Goal: Task Accomplishment & Management: Manage account settings

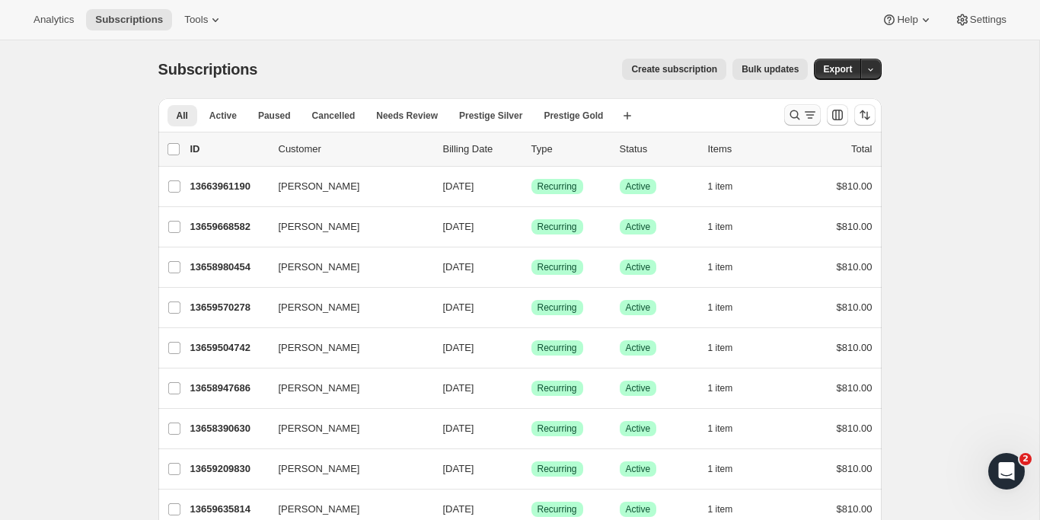
click at [800, 120] on icon "Search and filter results" at bounding box center [794, 114] width 15 height 15
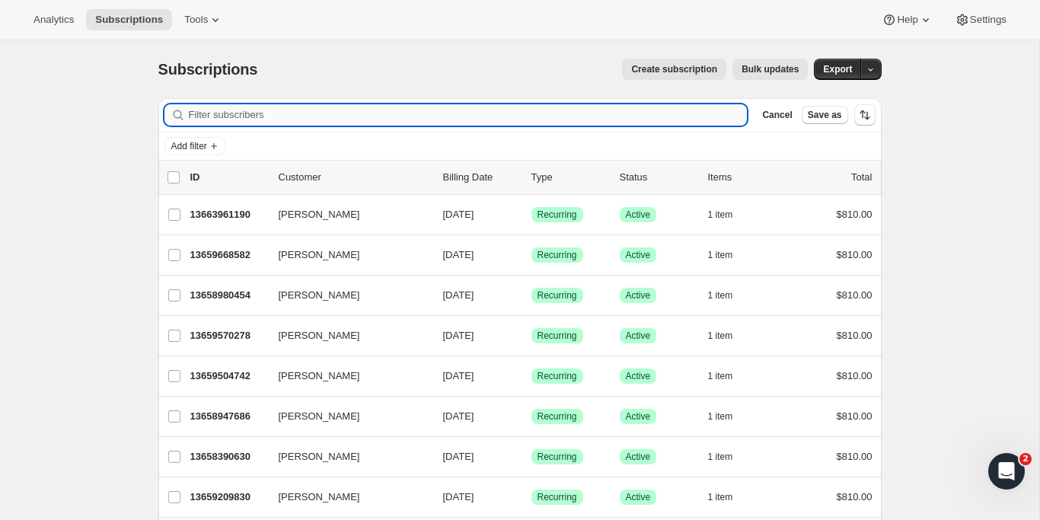
click at [283, 114] on input "Filter subscribers" at bounding box center [468, 114] width 559 height 21
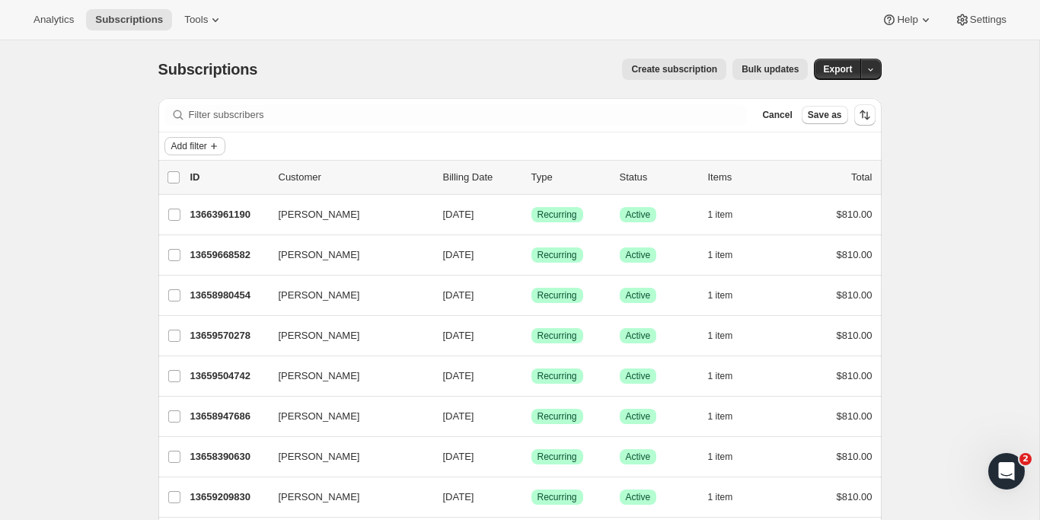
click at [193, 139] on button "Add filter" at bounding box center [194, 146] width 61 height 18
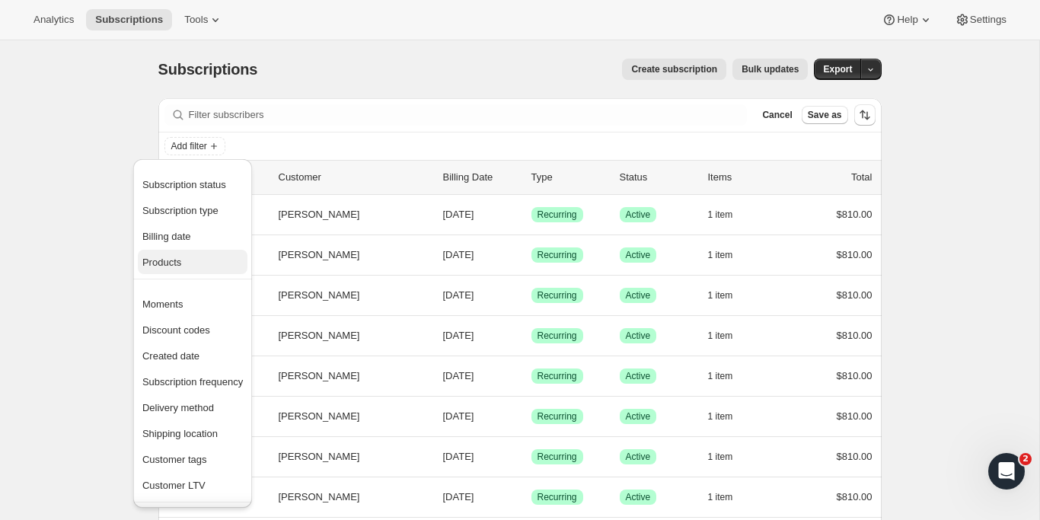
click at [196, 260] on span "Products" at bounding box center [192, 262] width 101 height 15
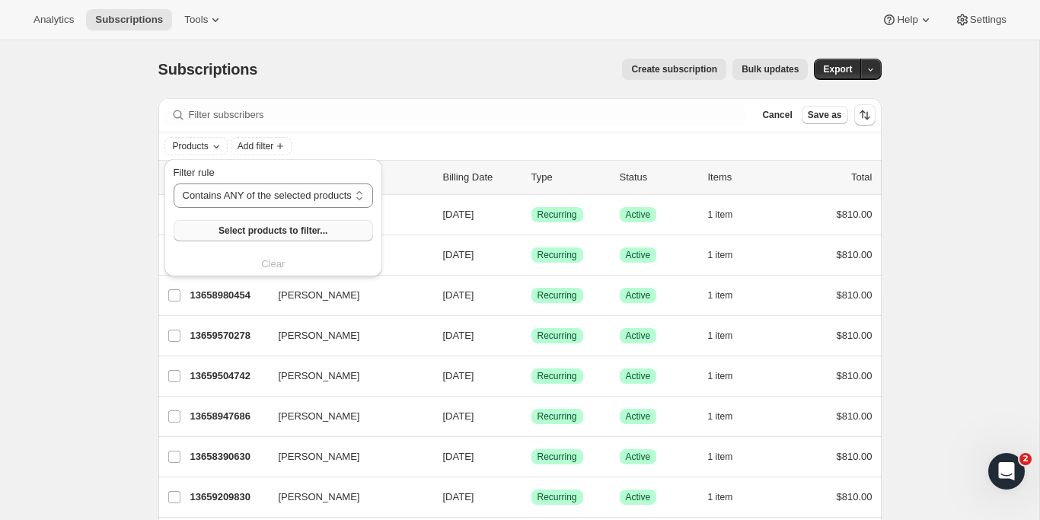
click at [280, 226] on span "Select products to filter..." at bounding box center [273, 231] width 109 height 12
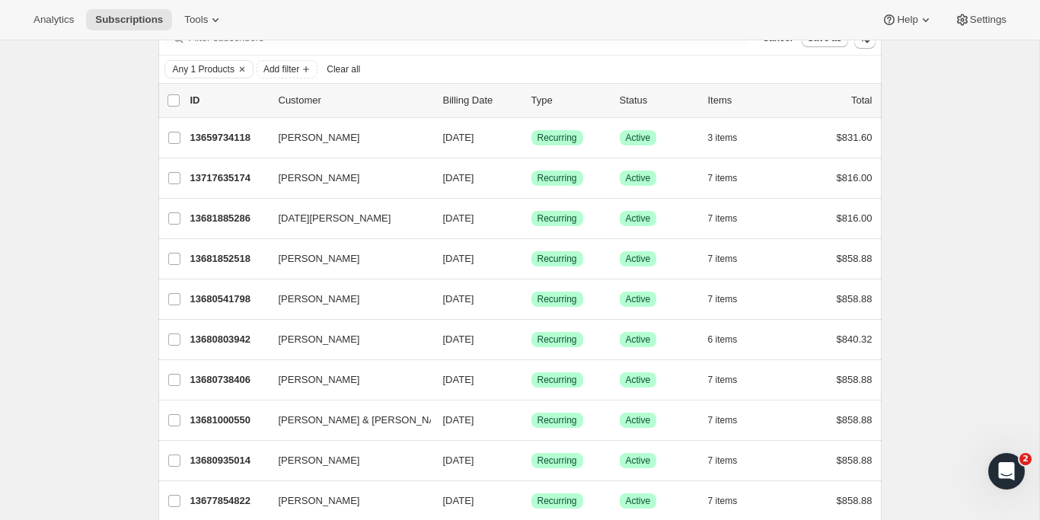
scroll to position [69, 0]
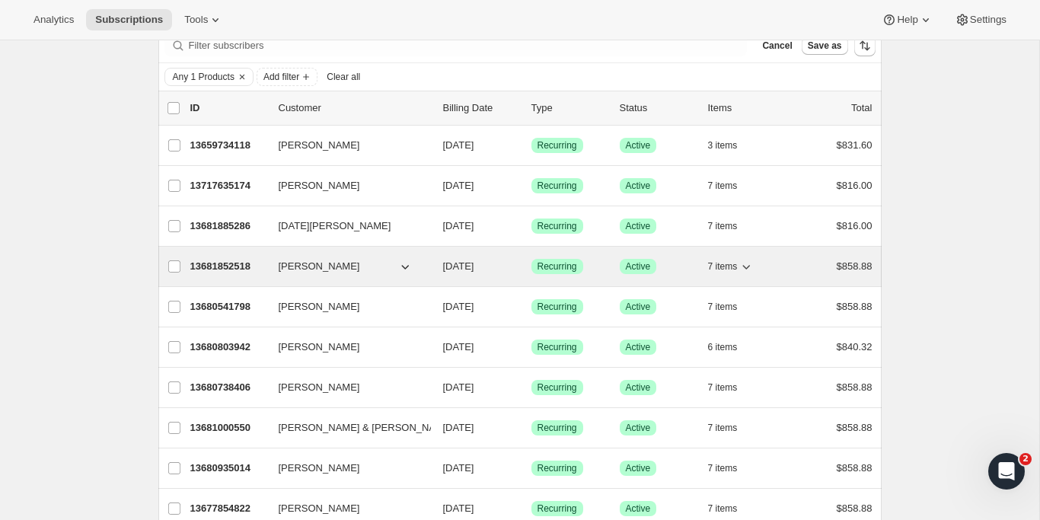
click at [751, 268] on icon "button" at bounding box center [746, 266] width 15 height 15
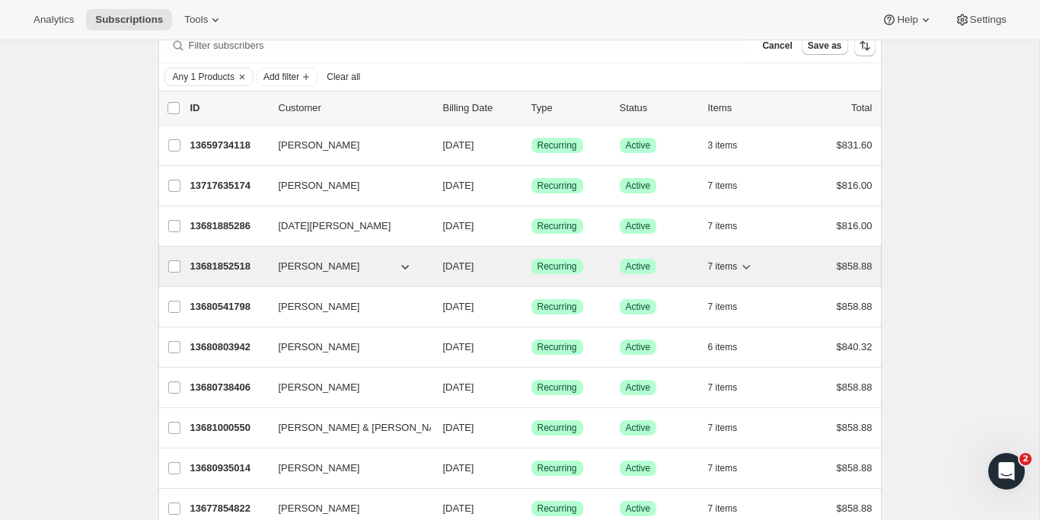
click at [204, 263] on p "13681852518" at bounding box center [228, 266] width 76 height 15
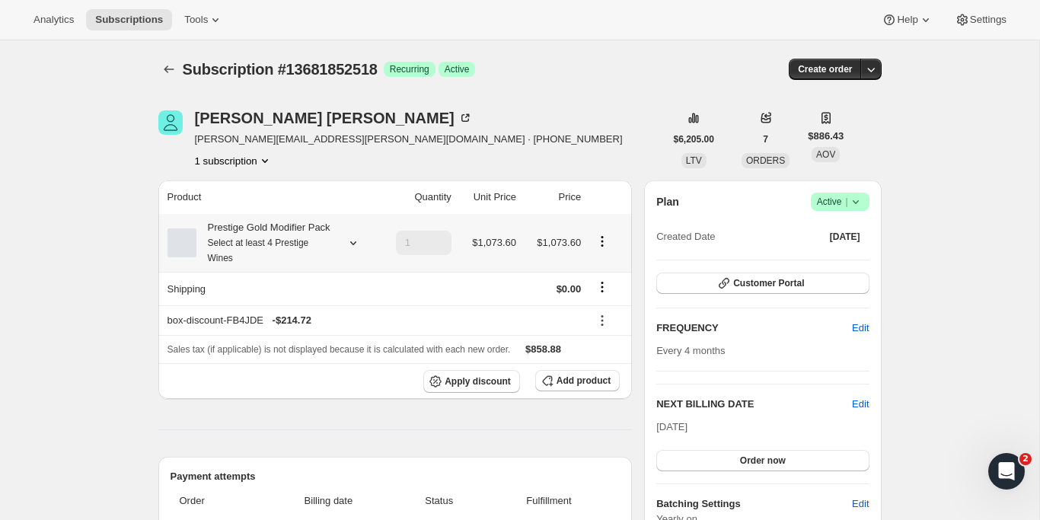
click at [356, 251] on icon at bounding box center [353, 242] width 15 height 15
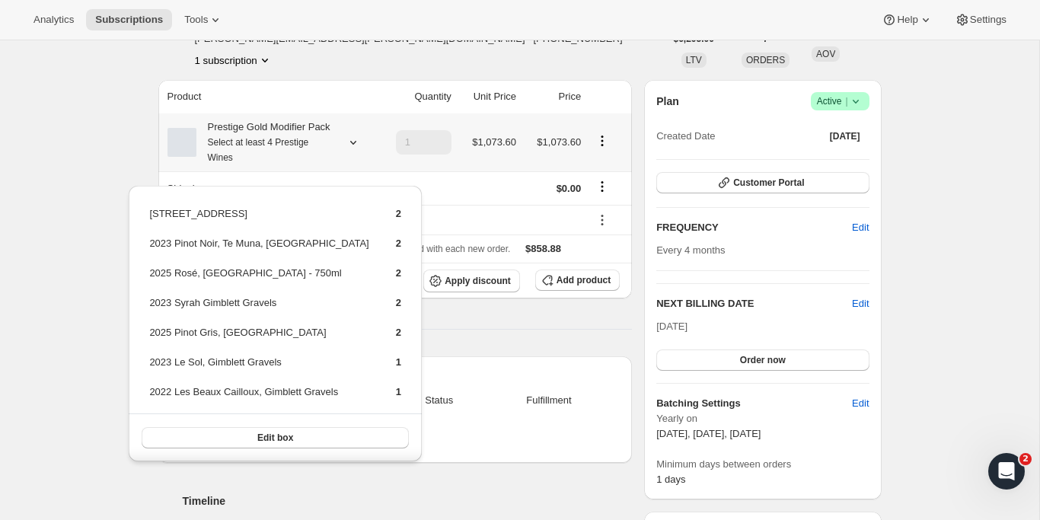
scroll to position [104, 0]
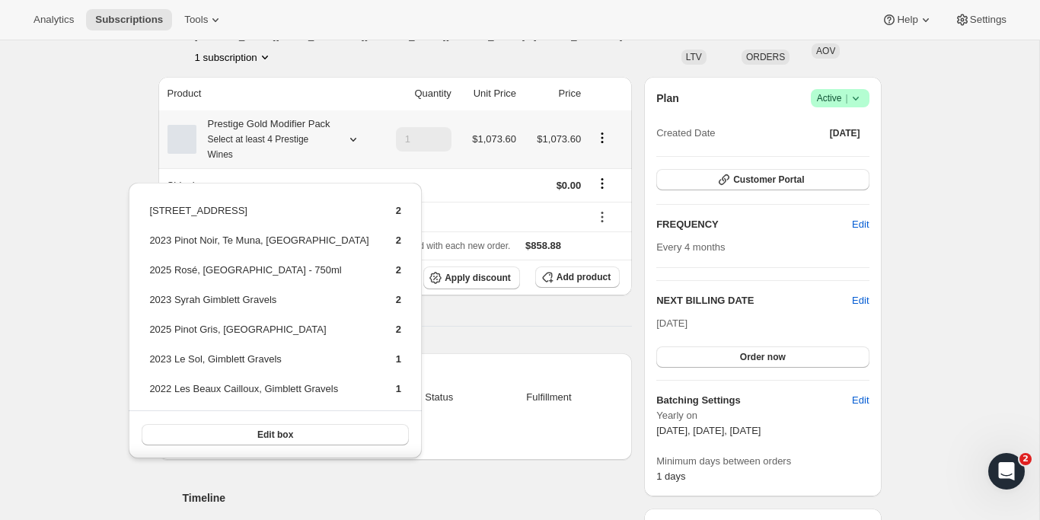
click at [600, 145] on icon "Product actions" at bounding box center [602, 137] width 15 height 15
click at [597, 172] on span "Edit box" at bounding box center [602, 176] width 36 height 11
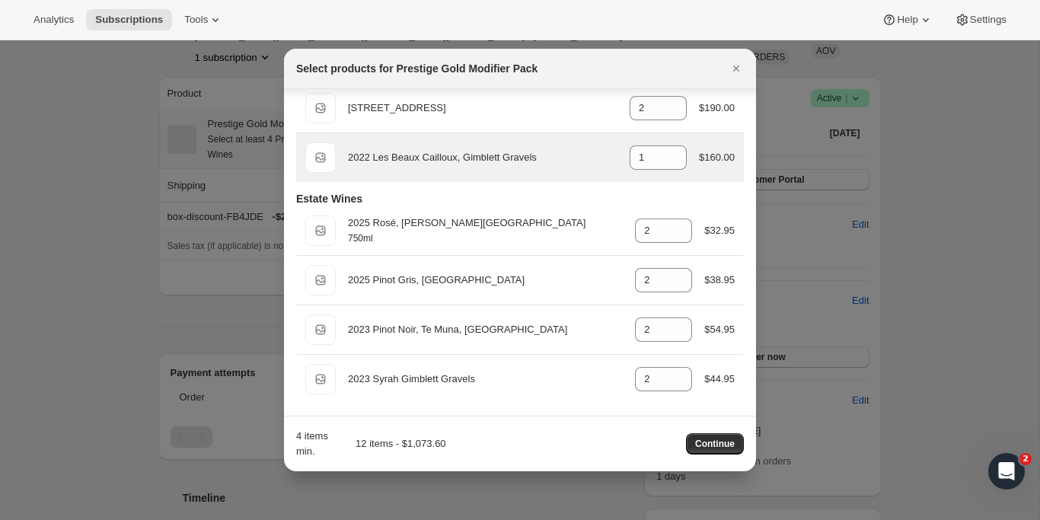
scroll to position [117, 0]
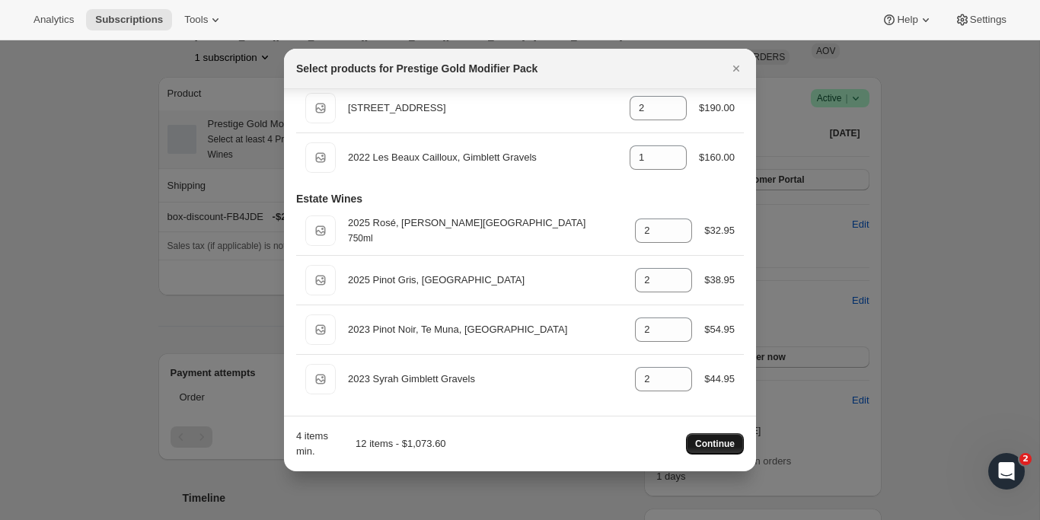
click at [734, 439] on span "Continue" at bounding box center [715, 444] width 40 height 12
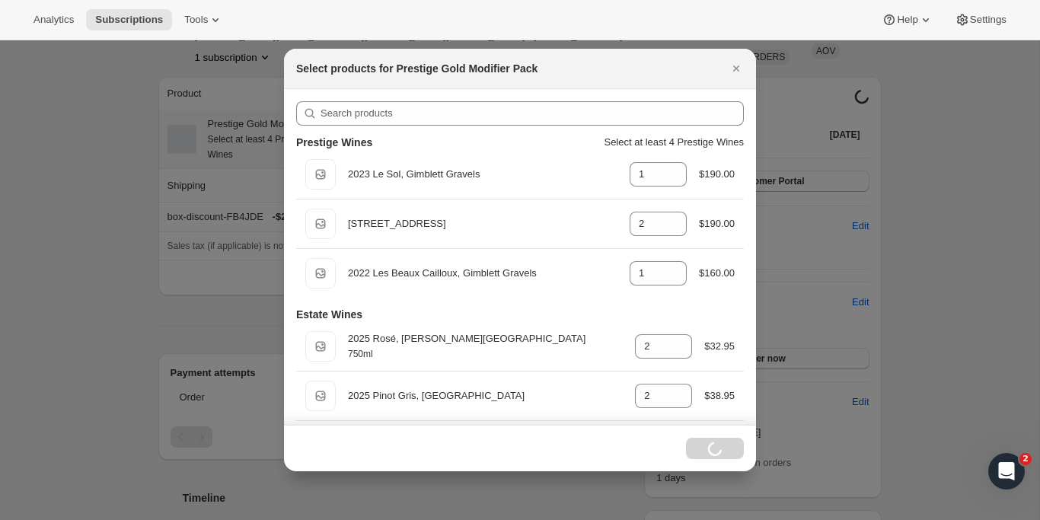
scroll to position [0, 0]
click at [735, 65] on icon "Close" at bounding box center [736, 68] width 15 height 15
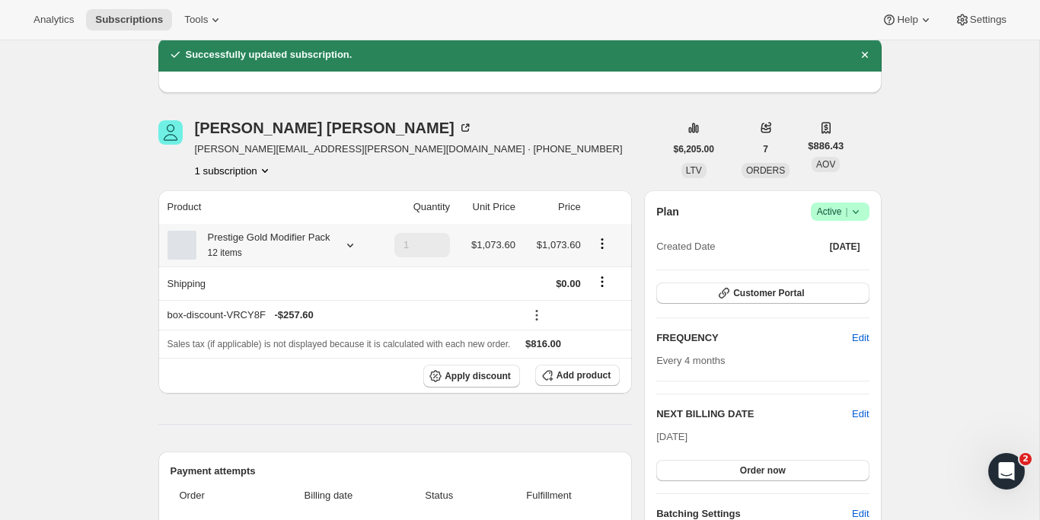
scroll to position [72, 0]
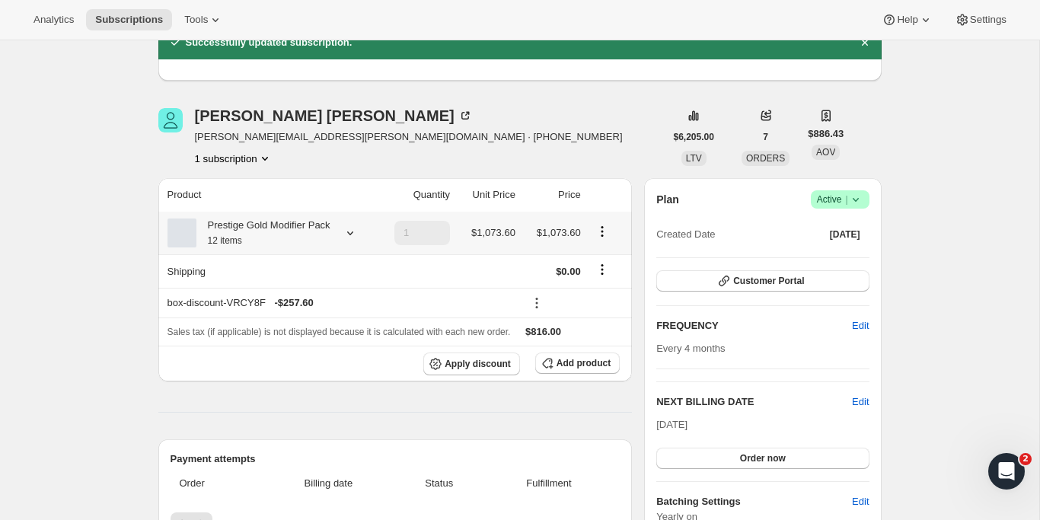
click at [602, 232] on icon "Product actions" at bounding box center [602, 231] width 2 height 2
click at [611, 265] on span "Edit box" at bounding box center [602, 270] width 36 height 11
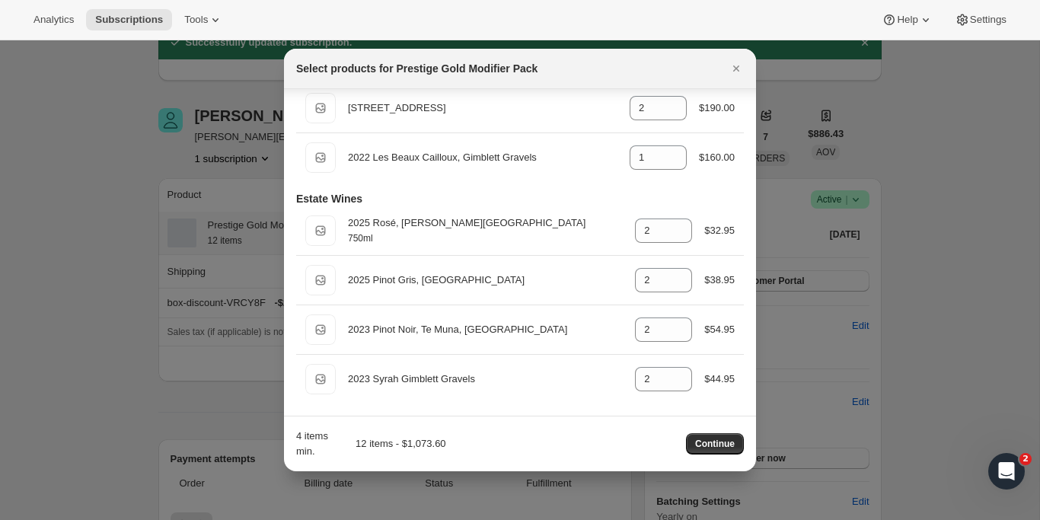
scroll to position [117, 0]
click at [715, 443] on span "Continue" at bounding box center [715, 444] width 40 height 12
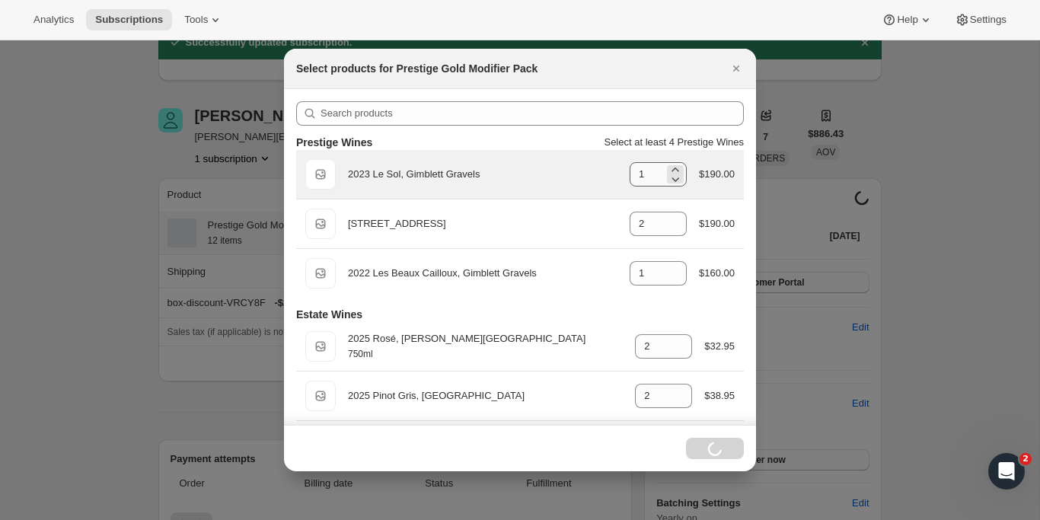
scroll to position [0, 0]
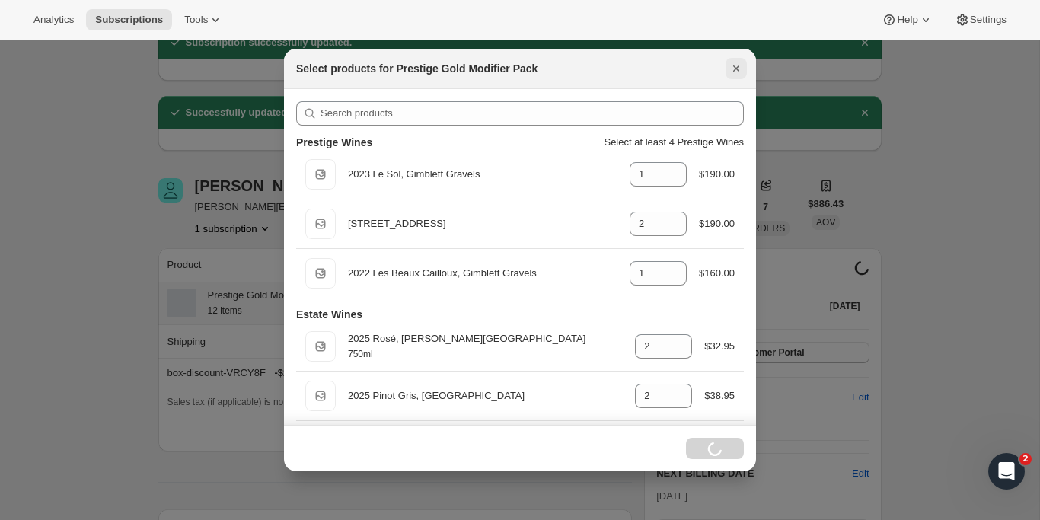
click at [742, 75] on icon "Close" at bounding box center [736, 68] width 15 height 15
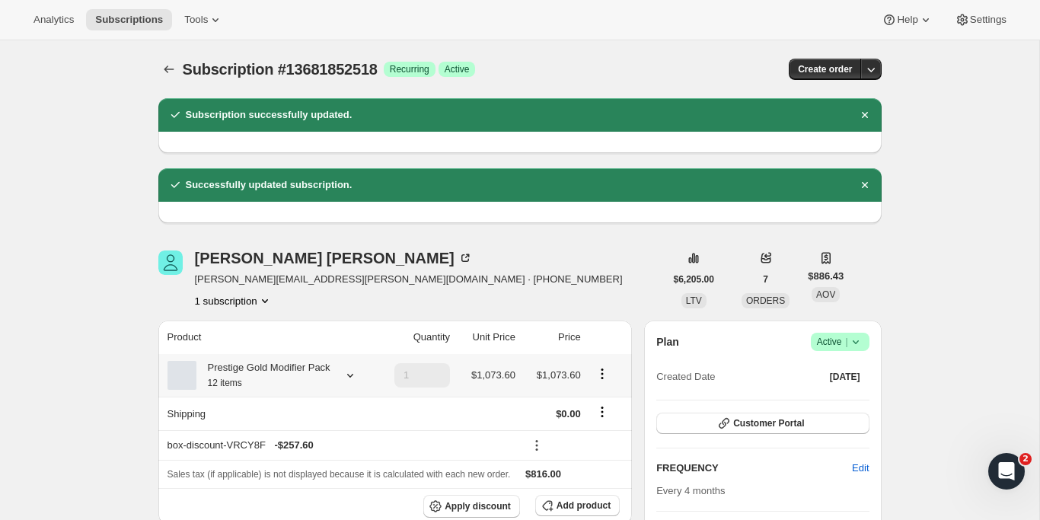
scroll to position [72, 0]
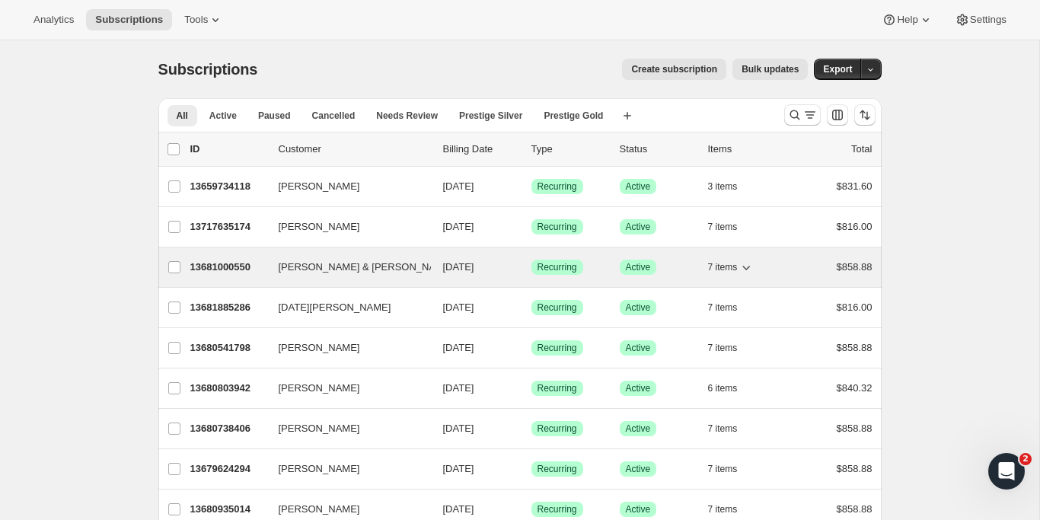
click at [844, 267] on span "$858.88" at bounding box center [855, 266] width 36 height 11
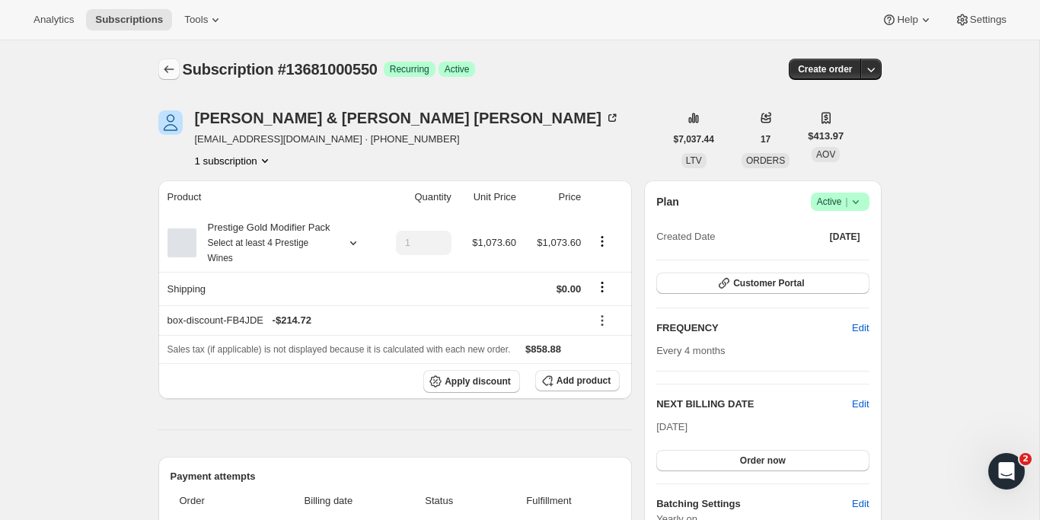
click at [174, 71] on icon "Subscriptions" at bounding box center [168, 69] width 15 height 15
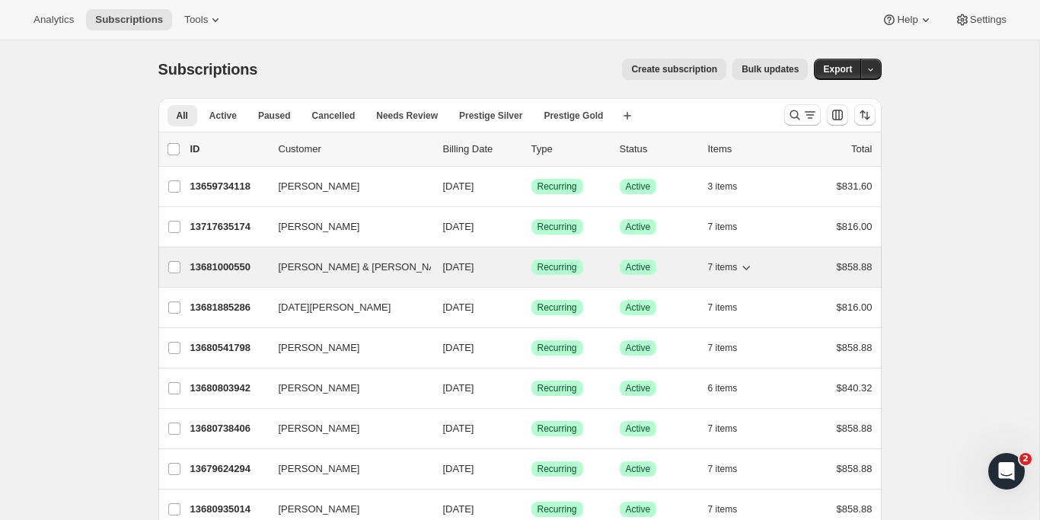
click at [455, 271] on icon "button" at bounding box center [462, 267] width 15 height 15
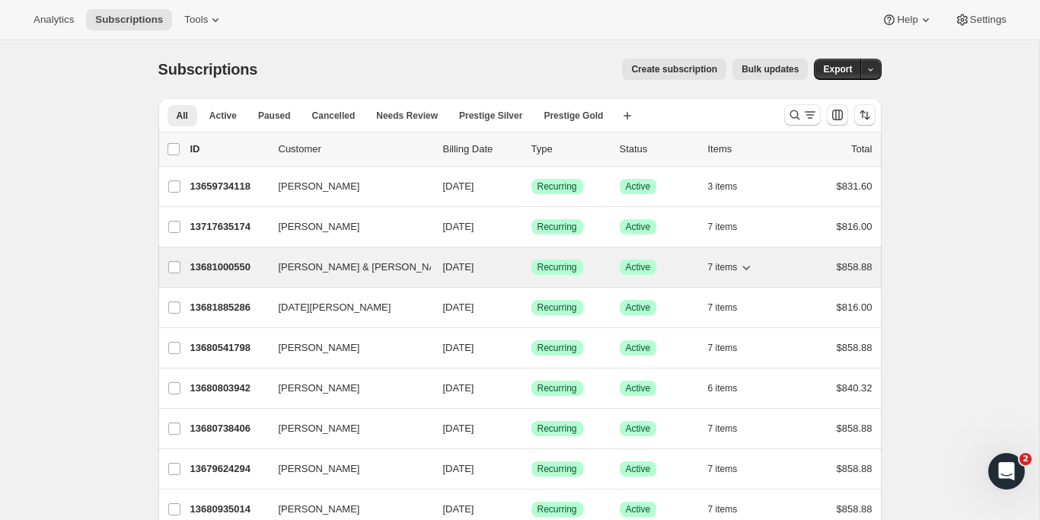
click at [746, 264] on icon "button" at bounding box center [746, 267] width 15 height 15
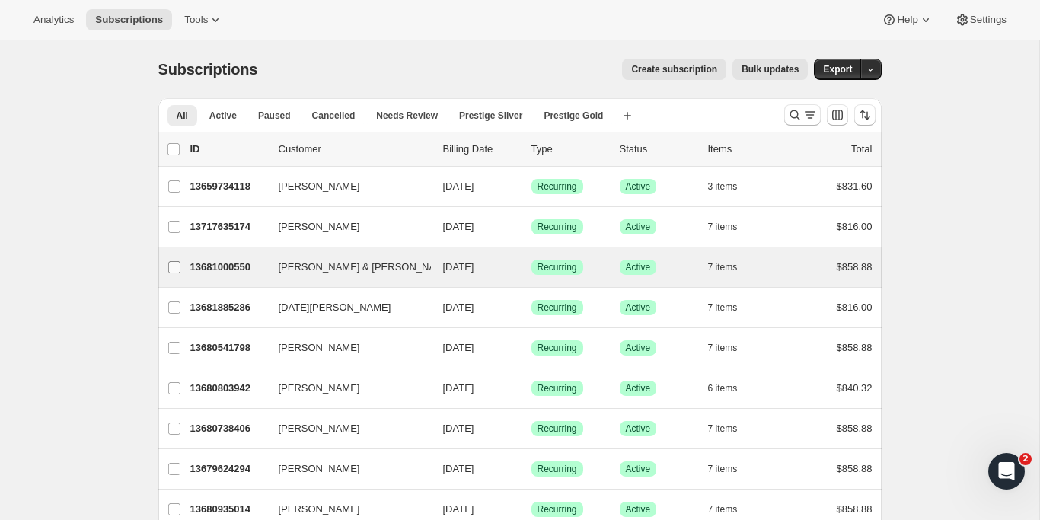
click at [168, 270] on input "Stewart & Lynda Eadie" at bounding box center [174, 267] width 12 height 12
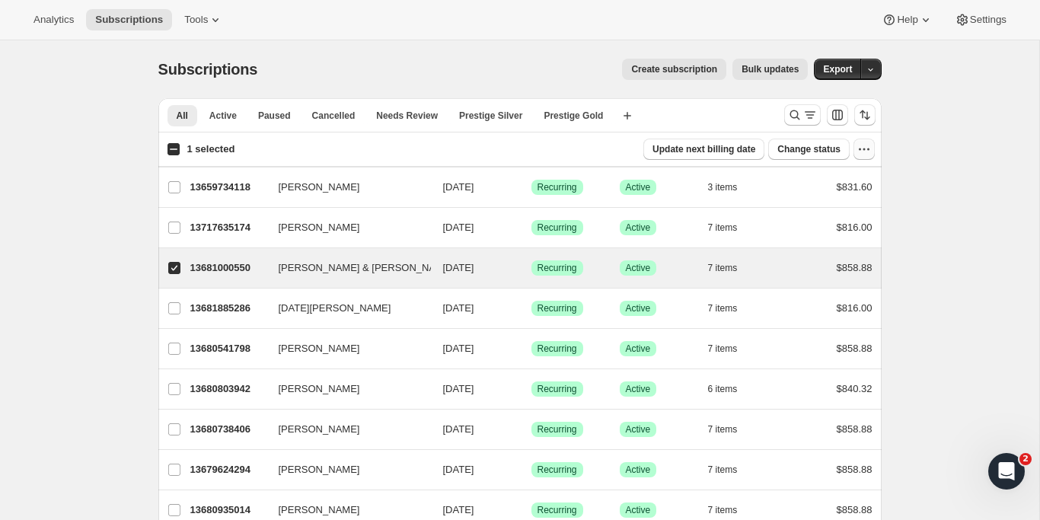
click at [866, 150] on icon "button" at bounding box center [864, 149] width 15 height 15
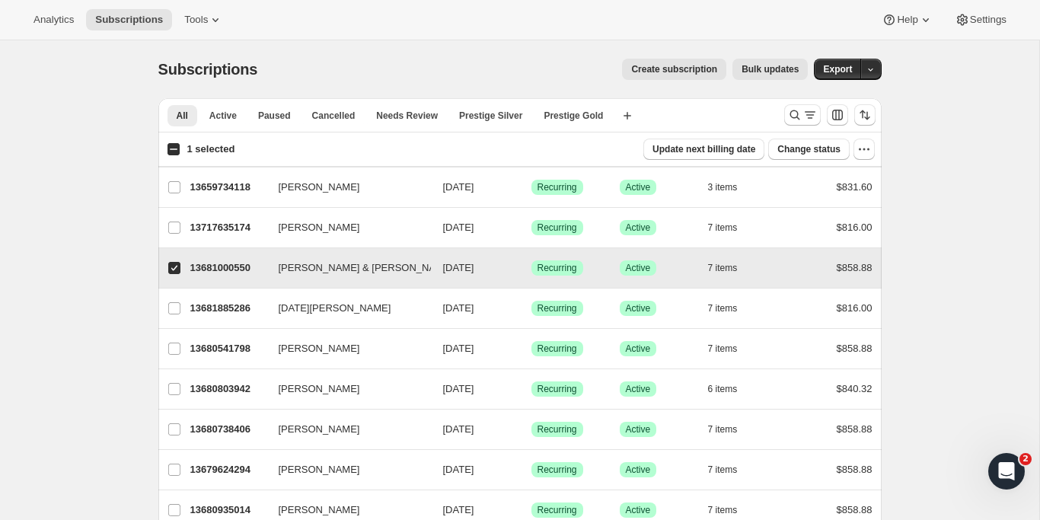
click at [174, 270] on input "Stewart & Lynda Eadie" at bounding box center [174, 268] width 12 height 12
checkbox input "false"
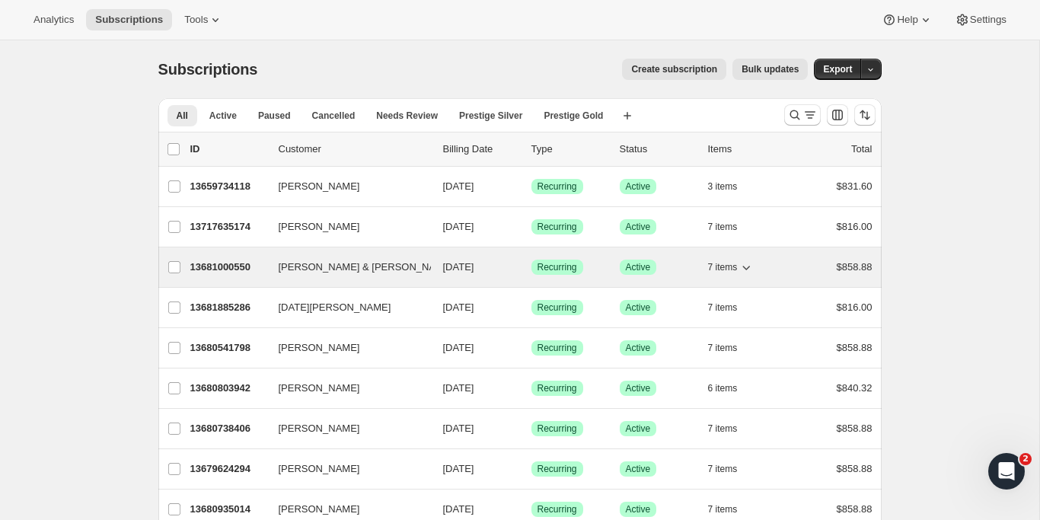
click at [227, 271] on p "13681000550" at bounding box center [228, 267] width 76 height 15
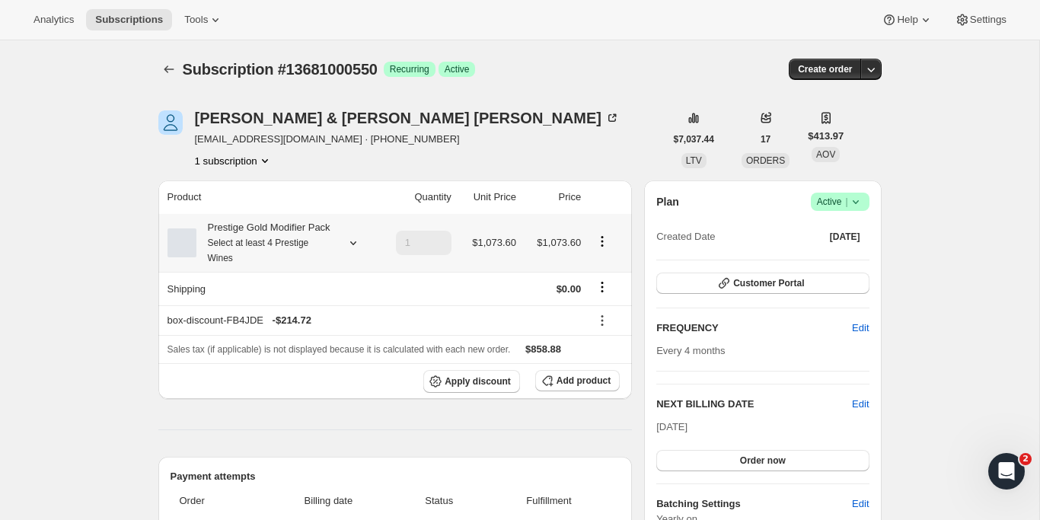
click at [603, 247] on icon "Product actions" at bounding box center [602, 241] width 15 height 15
click at [605, 283] on span "Edit box" at bounding box center [602, 280] width 36 height 11
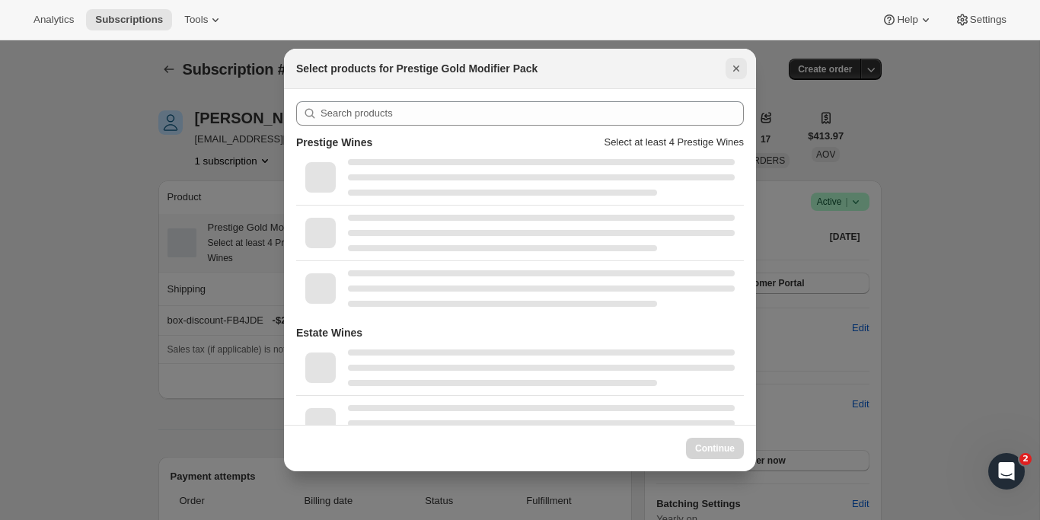
click at [735, 62] on icon "Close" at bounding box center [736, 68] width 15 height 15
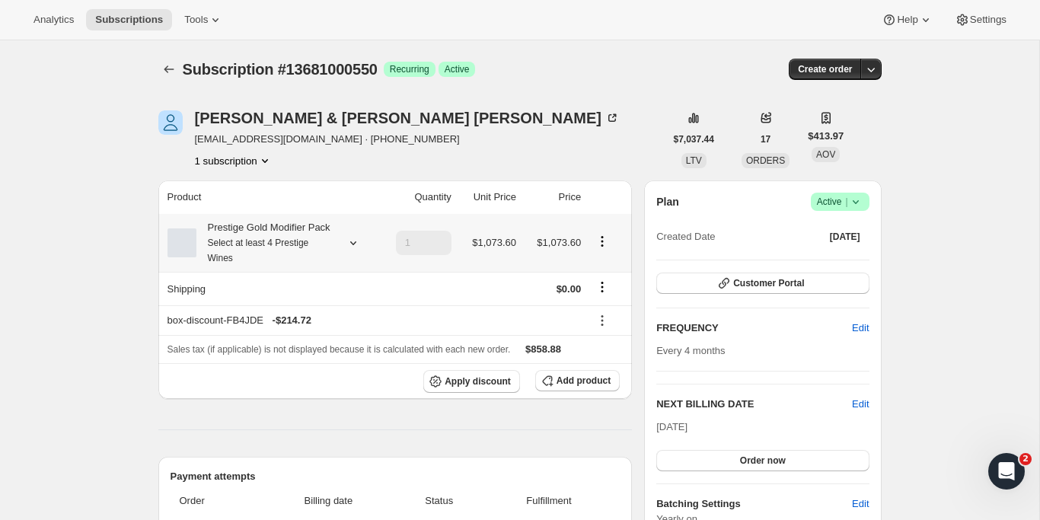
click at [600, 249] on icon "Product actions" at bounding box center [602, 241] width 15 height 15
click at [599, 279] on span "Edit box" at bounding box center [602, 280] width 36 height 11
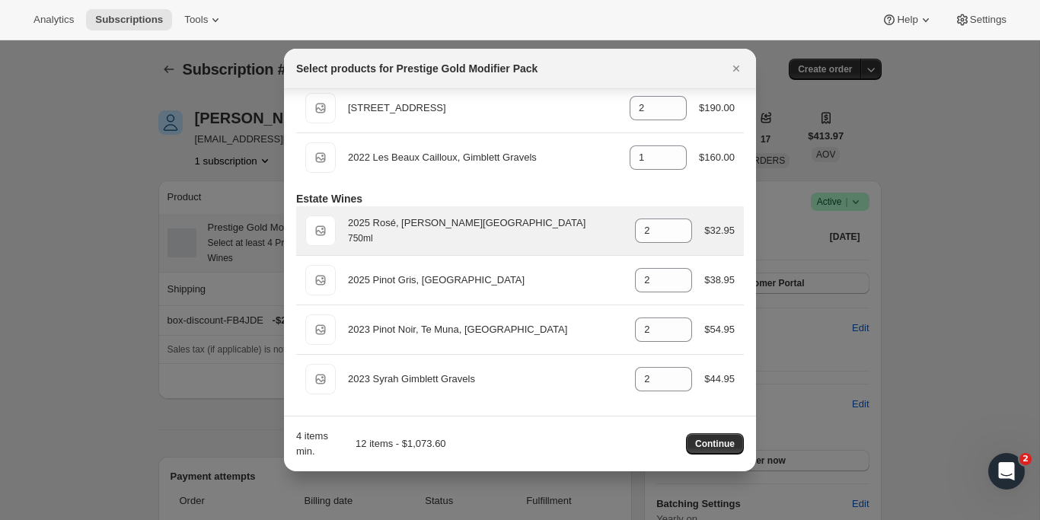
scroll to position [117, 0]
click at [679, 225] on icon ":r3e:" at bounding box center [681, 226] width 7 height 4
click at [679, 233] on icon ":r3e:" at bounding box center [680, 235] width 15 height 15
type input "2"
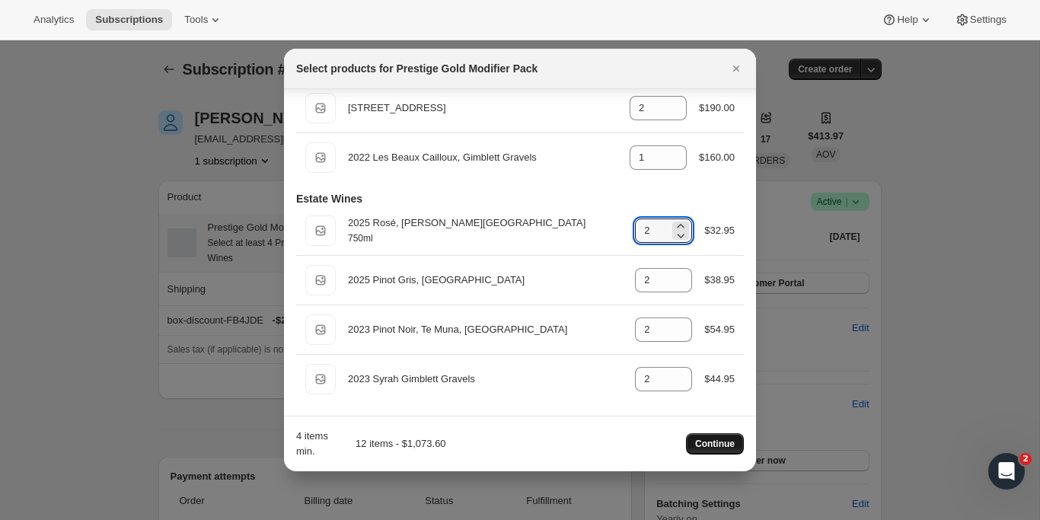
click at [707, 444] on span "Continue" at bounding box center [715, 444] width 40 height 12
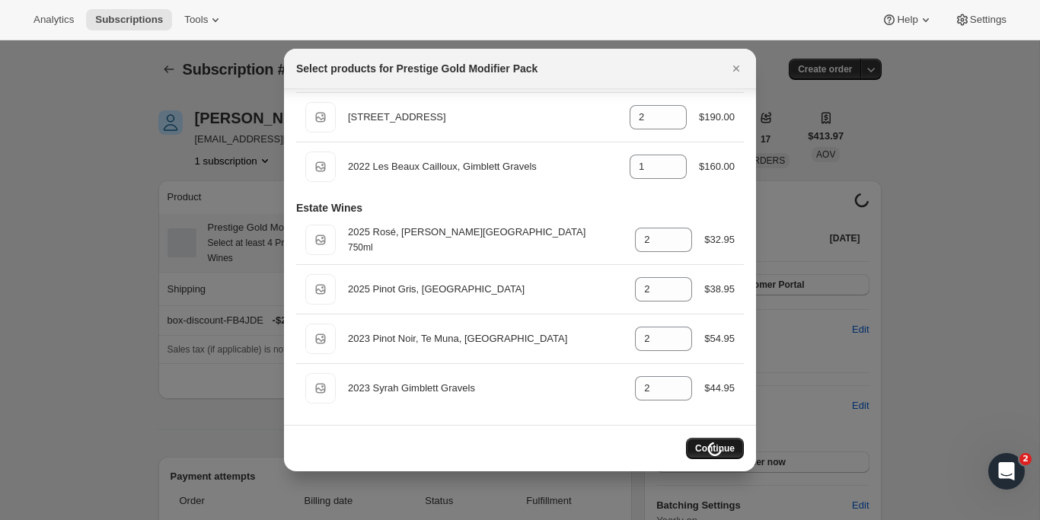
scroll to position [107, 0]
click at [733, 68] on icon "Close" at bounding box center [736, 68] width 15 height 15
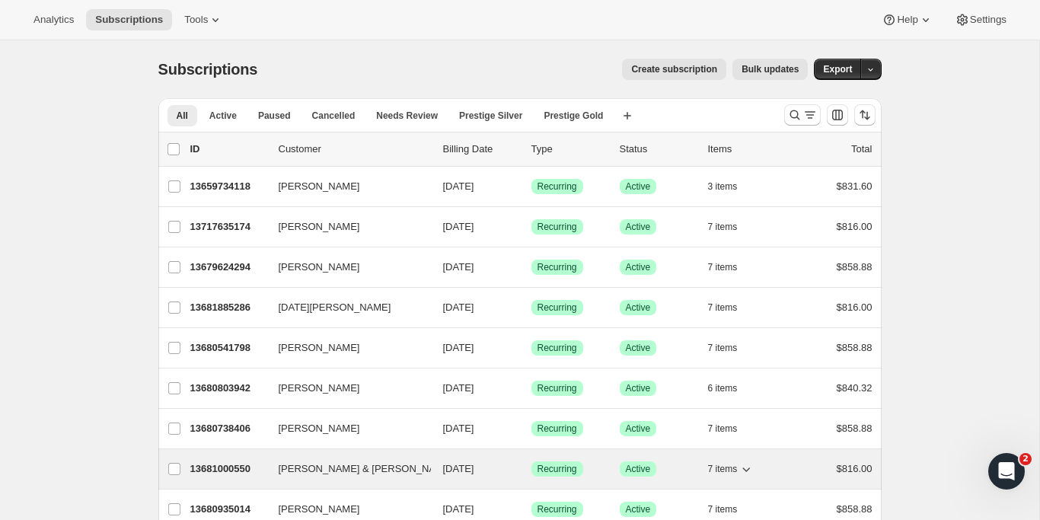
click at [744, 469] on icon "button" at bounding box center [746, 468] width 15 height 15
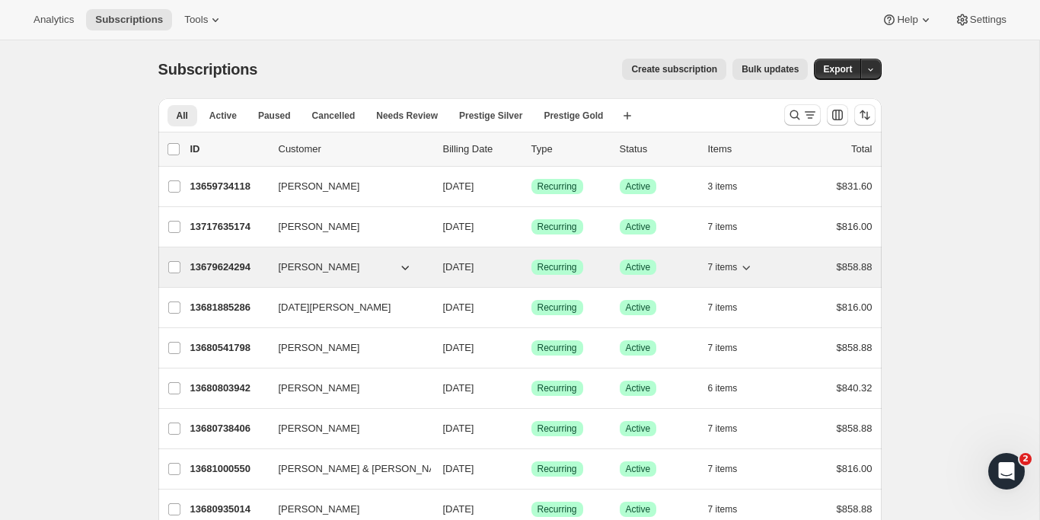
click at [332, 275] on div "13679624294 Dr Nicola Toynton 10/14/2025 Success Recurring Success Active 7 ite…" at bounding box center [531, 267] width 682 height 21
